Goal: Information Seeking & Learning: Learn about a topic

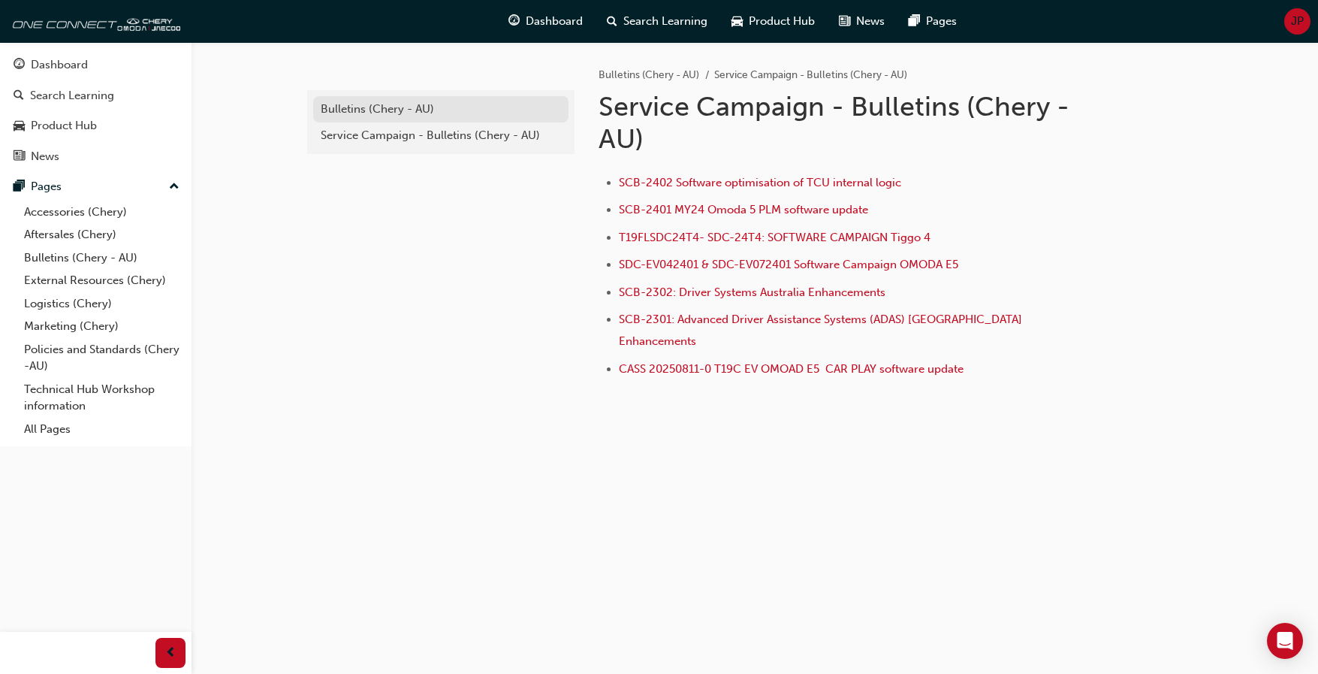
click at [355, 109] on div "Bulletins (Chery - AU)" at bounding box center [441, 109] width 240 height 17
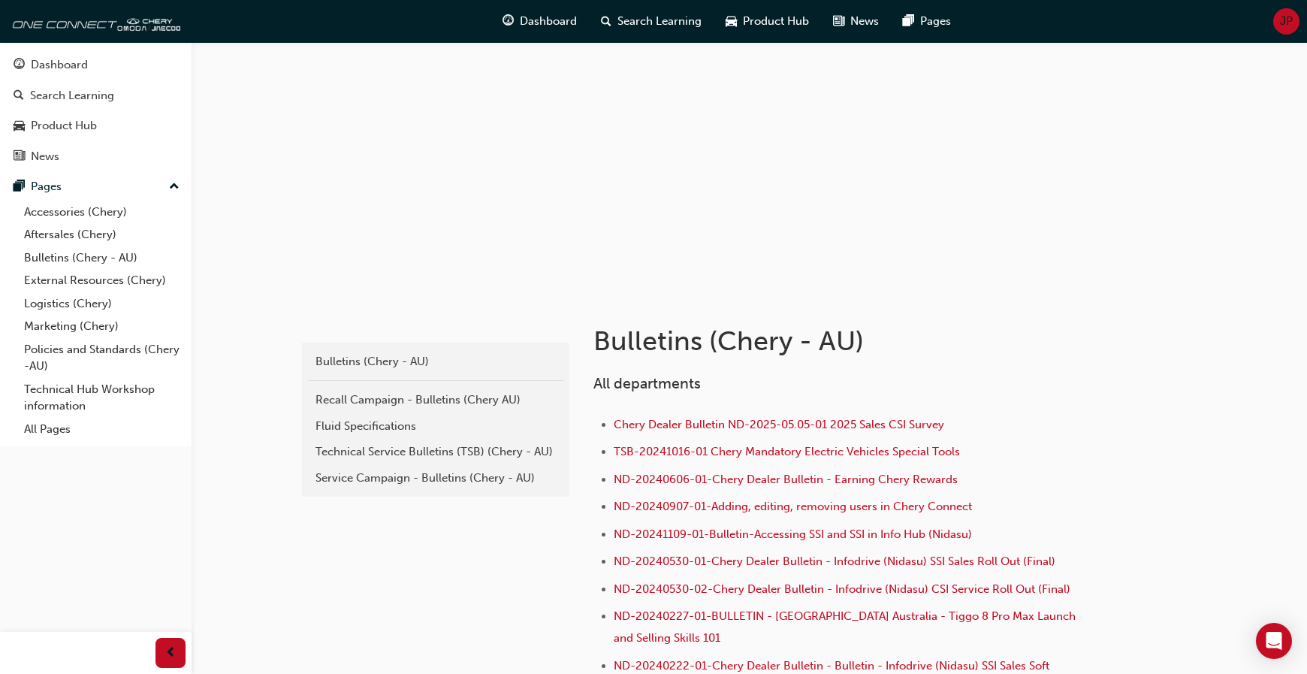
scroll to position [150, 0]
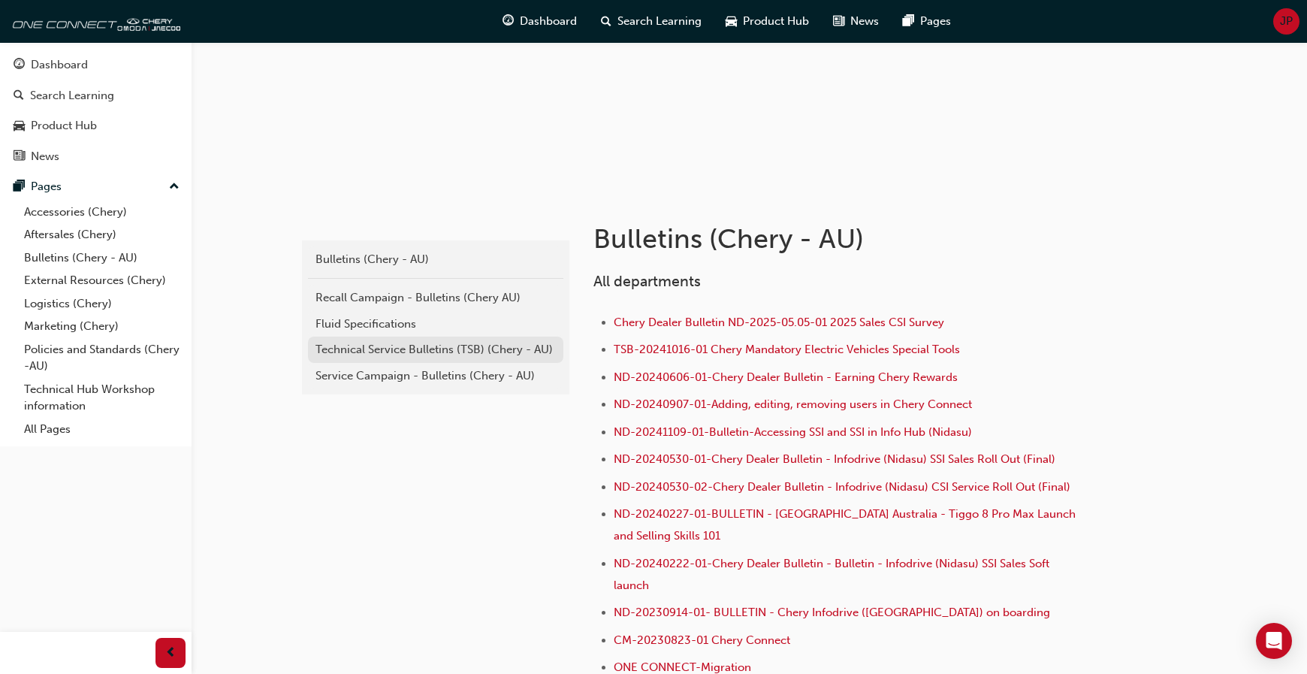
click at [390, 348] on div "Technical Service Bulletins (TSB) (Chery - AU)" at bounding box center [435, 349] width 240 height 17
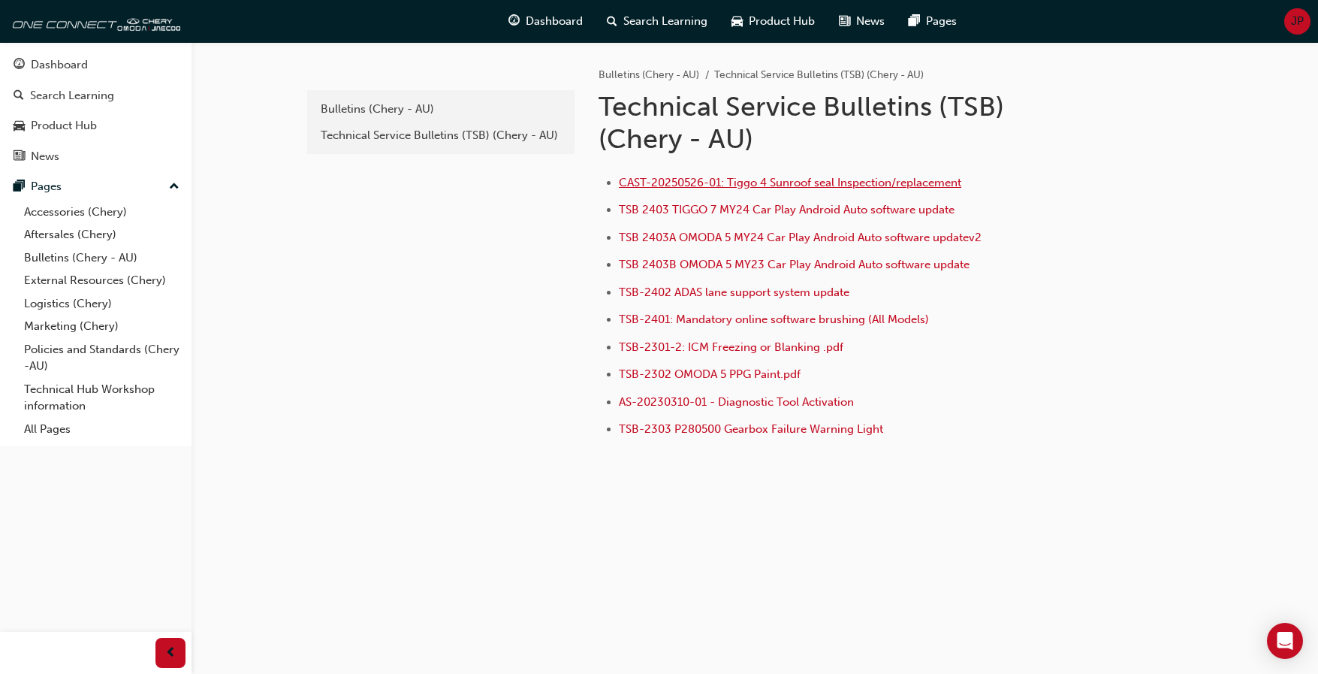
click at [760, 183] on span "CAST-20250526-01: Tiggo 4 Sunroof seal Inspection/replacement" at bounding box center [790, 183] width 342 height 14
